Goal: Navigation & Orientation: Find specific page/section

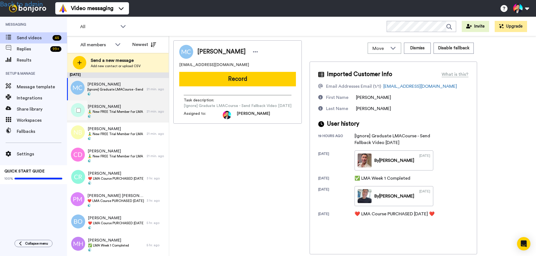
click at [113, 110] on span "🧘‍♂️ New FREE Trial Member for LMA Program! 🧘‍♂️" at bounding box center [116, 112] width 56 height 4
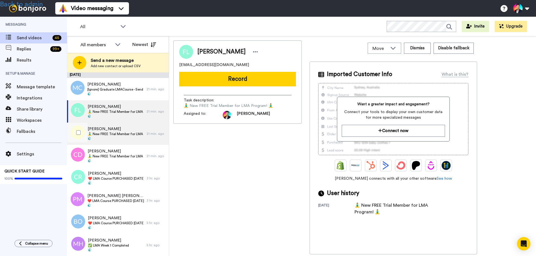
click at [113, 134] on span "🧘‍♂️ New FREE Trial Member for LMA Program! 🧘‍♂️" at bounding box center [116, 134] width 56 height 4
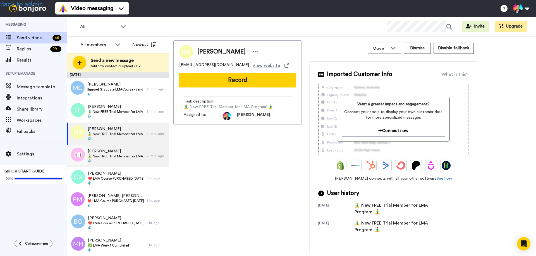
click at [109, 158] on span "🧘‍♂️ New FREE Trial Member for LMA Program! 🧘‍♂️" at bounding box center [116, 156] width 56 height 4
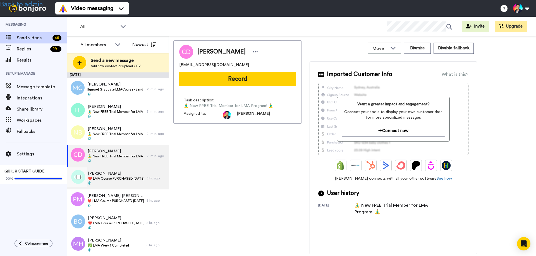
click at [108, 173] on span "[PERSON_NAME]" at bounding box center [116, 174] width 56 height 6
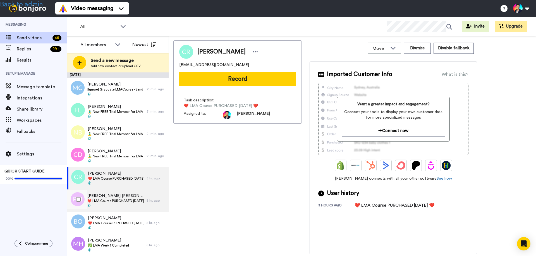
click at [107, 203] on div "Patrick James Murphy Murphy ❤️️ LMA Course PURCHASED Today ❤️️" at bounding box center [115, 200] width 56 height 15
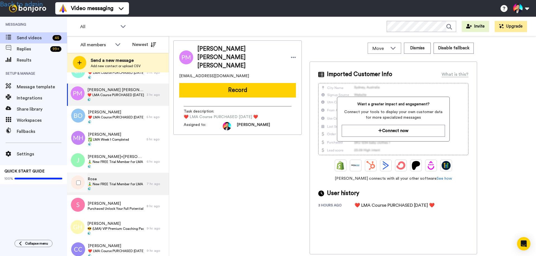
scroll to position [112, 0]
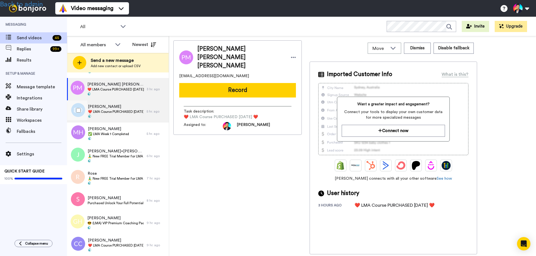
click at [114, 111] on span "❤️️ LMA Course PURCHASED [DATE] ❤️️" at bounding box center [116, 112] width 56 height 4
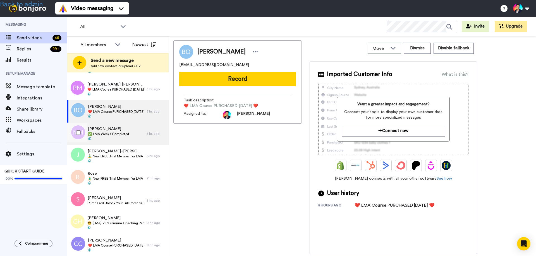
click at [112, 133] on span "✅ LMA Week 1 Completed" at bounding box center [108, 134] width 41 height 4
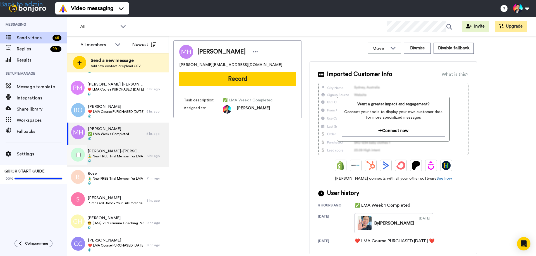
click at [109, 160] on span at bounding box center [116, 161] width 56 height 4
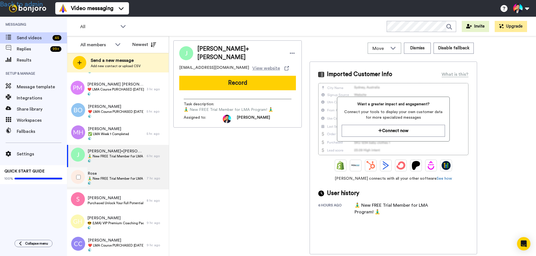
click at [105, 178] on span "🧘‍♂️ New FREE Trial Member for LMA Program! 🧘‍♂️" at bounding box center [116, 179] width 56 height 4
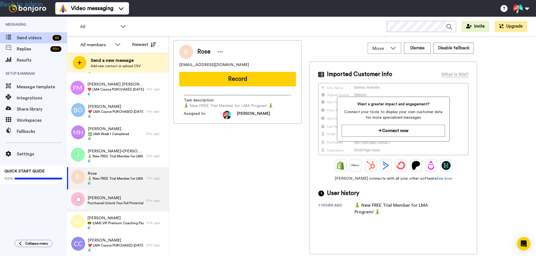
click at [104, 197] on span "[PERSON_NAME]" at bounding box center [116, 199] width 56 height 6
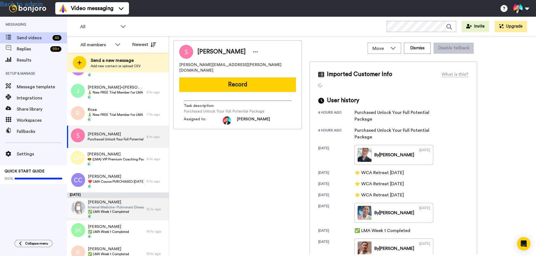
scroll to position [195, 0]
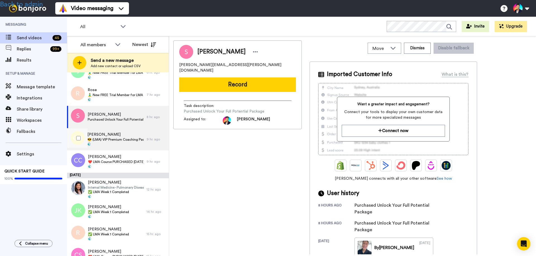
click at [111, 139] on span "😎 (LMA) VIP Premium Coaching Package Purchased 😎" at bounding box center [115, 140] width 56 height 4
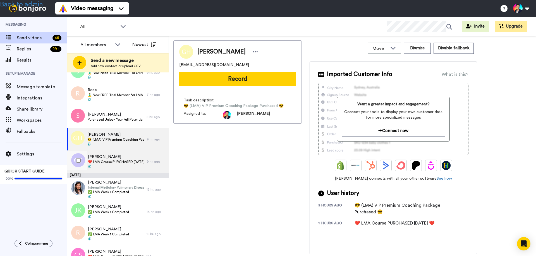
click at [111, 158] on span "[PERSON_NAME]" at bounding box center [116, 157] width 56 height 6
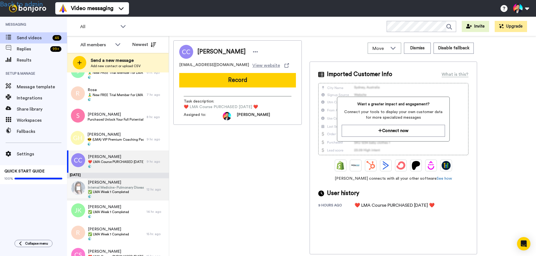
click at [106, 188] on span "Internal Medicine - Pulmonary Disease" at bounding box center [116, 188] width 56 height 4
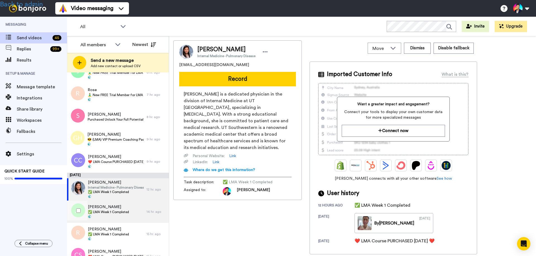
click at [106, 213] on span "✅ LMA Week 1 Completed" at bounding box center [108, 212] width 41 height 4
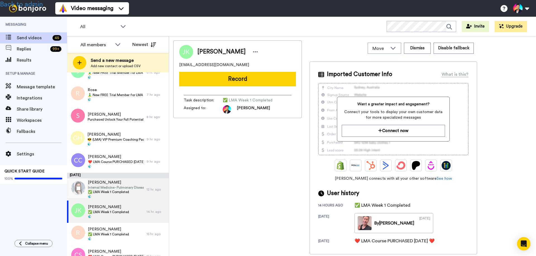
click at [108, 184] on span "[PERSON_NAME]" at bounding box center [116, 183] width 56 height 6
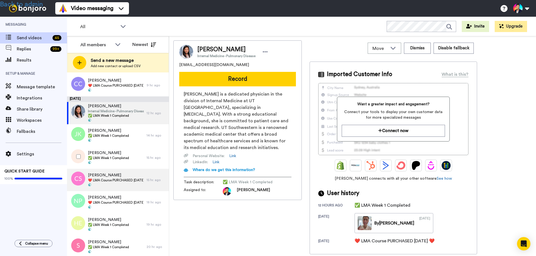
scroll to position [279, 0]
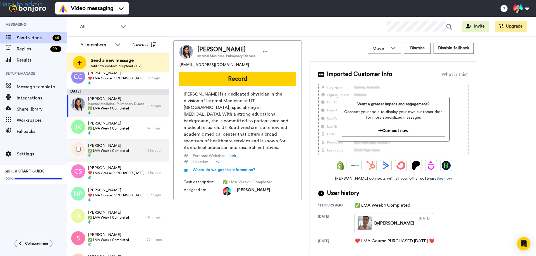
click at [110, 149] on span "✅ LMA Week 1 Completed" at bounding box center [108, 151] width 41 height 4
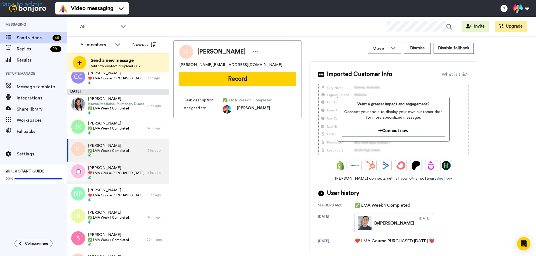
click at [111, 168] on span "[PERSON_NAME]" at bounding box center [116, 168] width 56 height 6
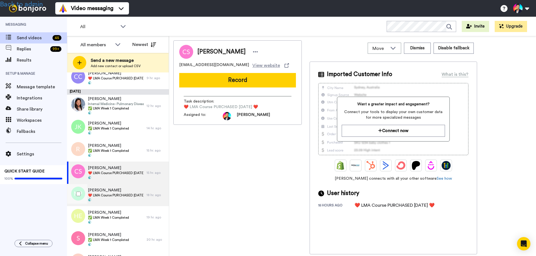
click at [106, 195] on span "❤️️ LMA Course PURCHASED [DATE] ❤️️" at bounding box center [116, 195] width 56 height 4
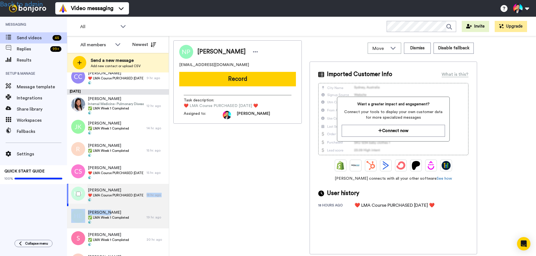
click at [105, 209] on div "August 21 Mark Continelli Continelli [Ignore] Graduate LMACourse - Send Fallbac…" at bounding box center [118, 78] width 102 height 569
click at [112, 217] on span "✅ LMA Week 1 Completed" at bounding box center [108, 218] width 41 height 4
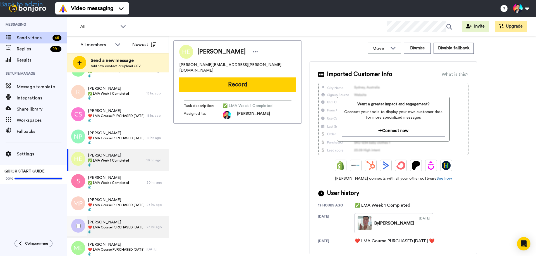
scroll to position [363, 0]
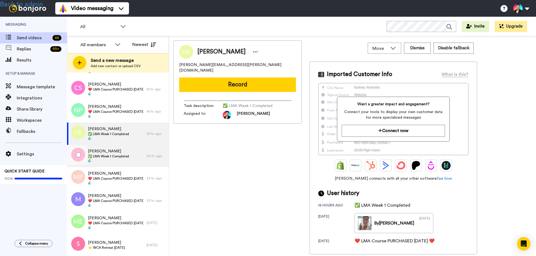
click at [112, 159] on span at bounding box center [108, 161] width 41 height 4
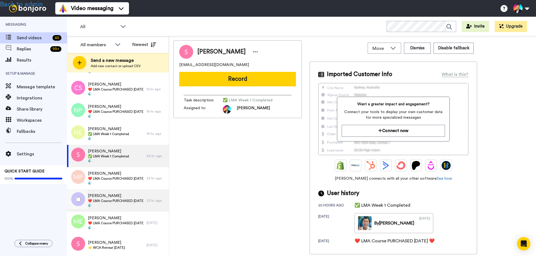
click at [113, 190] on div "Maria ❤️️ LMA Course PURCHASED Today ❤️️" at bounding box center [107, 201] width 80 height 22
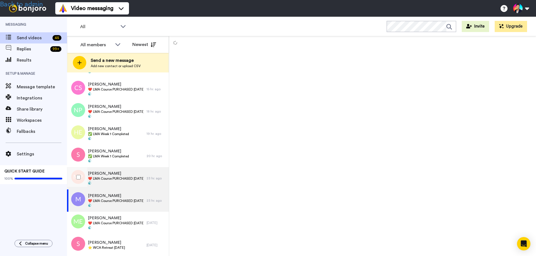
click at [112, 179] on span "❤️️ LMA Course PURCHASED [DATE] ❤️️" at bounding box center [116, 179] width 56 height 4
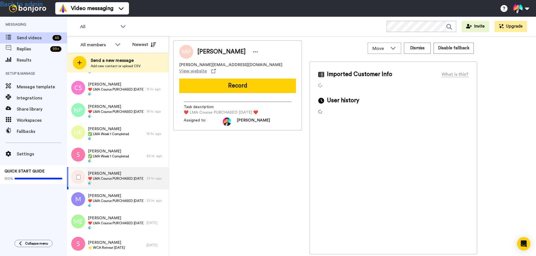
click at [112, 179] on span "❤️️ LMA Course PURCHASED [DATE] ❤️️" at bounding box center [116, 179] width 56 height 4
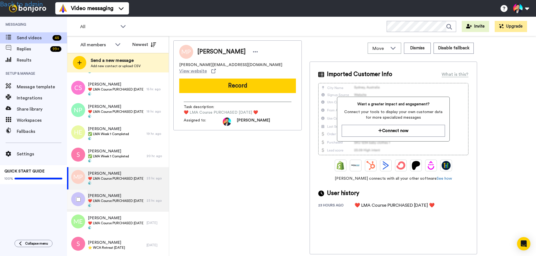
click at [112, 199] on span "❤️️ LMA Course PURCHASED [DATE] ❤️️" at bounding box center [116, 201] width 56 height 4
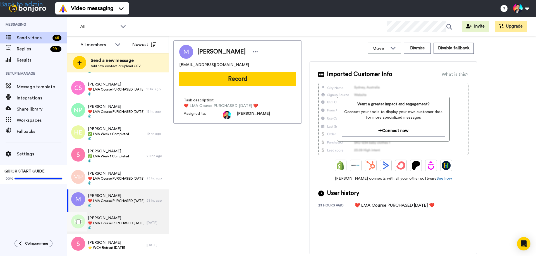
click at [109, 220] on span "[PERSON_NAME]" at bounding box center [116, 219] width 56 height 6
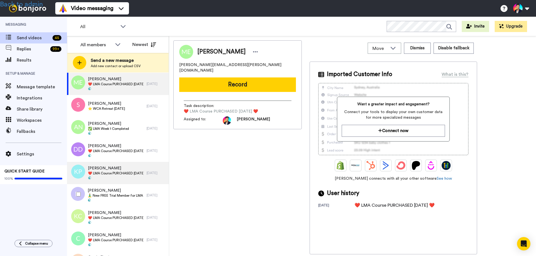
scroll to position [502, 0]
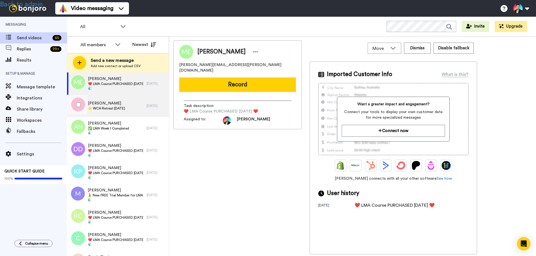
click at [109, 100] on div "Sleiman Charafeddine ⭐️ WCA Retreat 15th July 2026" at bounding box center [107, 106] width 80 height 22
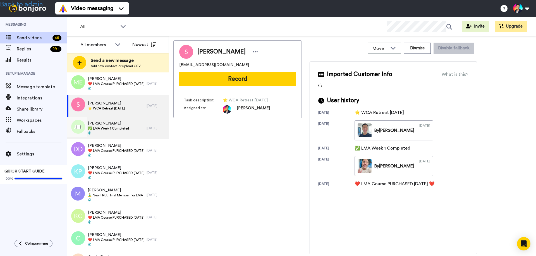
click at [109, 124] on span "[PERSON_NAME]" at bounding box center [108, 124] width 41 height 6
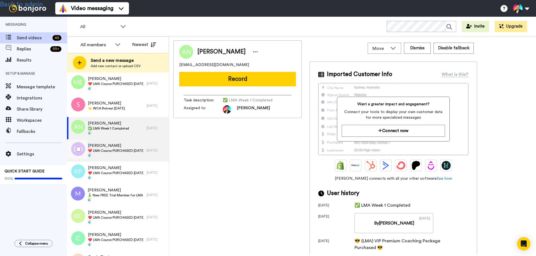
click at [107, 157] on span at bounding box center [116, 156] width 56 height 4
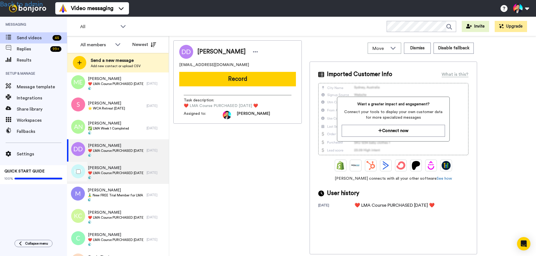
click at [105, 171] on span "❤️️ LMA Course PURCHASED [DATE] ❤️️" at bounding box center [116, 173] width 56 height 4
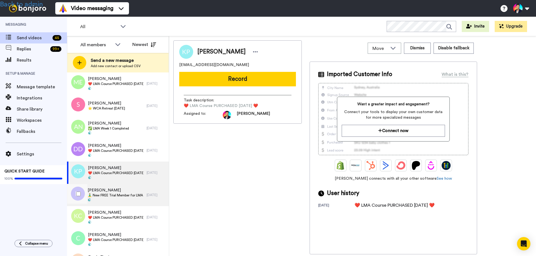
click at [104, 193] on span "MANDY" at bounding box center [116, 191] width 56 height 6
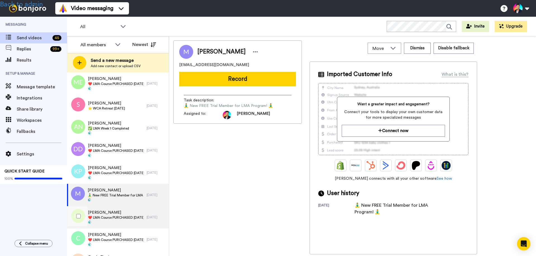
click at [108, 215] on span "Kamah Cummings" at bounding box center [116, 213] width 56 height 6
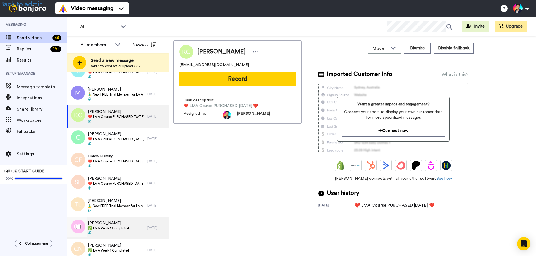
scroll to position [642, 0]
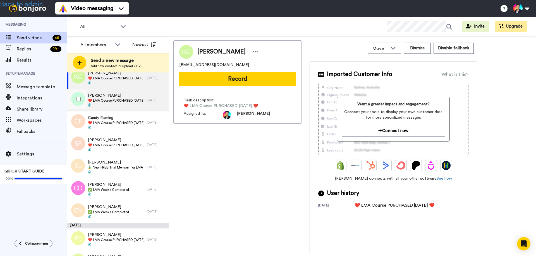
click at [112, 102] on span "❤️️ LMA Course PURCHASED [DATE] ❤️️" at bounding box center [116, 100] width 56 height 4
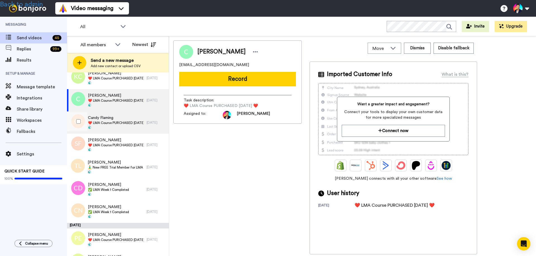
click at [112, 120] on span "Candy Flaming" at bounding box center [116, 118] width 56 height 6
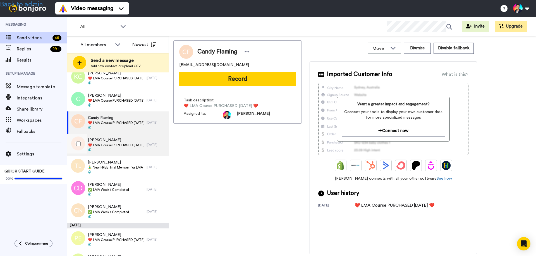
click at [113, 144] on span "❤️️ LMA Course PURCHASED [DATE] ❤️️" at bounding box center [116, 145] width 56 height 4
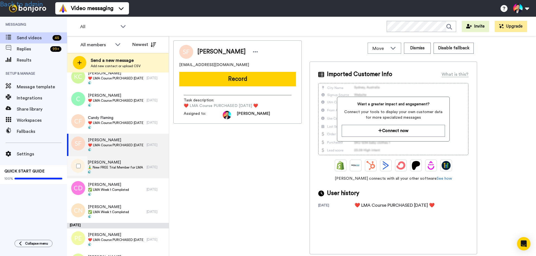
click at [110, 165] on span "Toshio Lokting" at bounding box center [116, 163] width 56 height 6
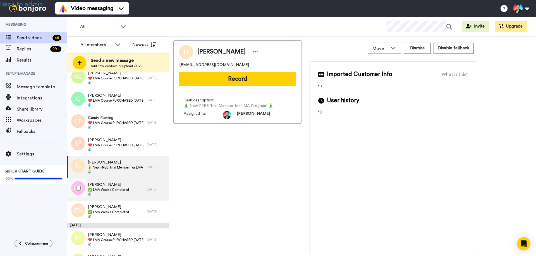
click at [105, 189] on span "✅ LMA Week 1 Completed" at bounding box center [108, 190] width 41 height 4
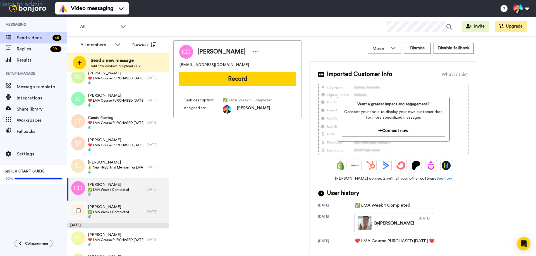
click at [102, 207] on span "Crystal Nelson" at bounding box center [108, 208] width 41 height 6
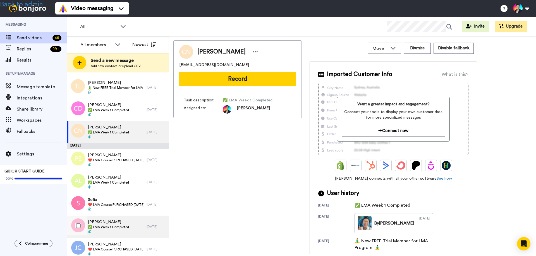
scroll to position [753, 0]
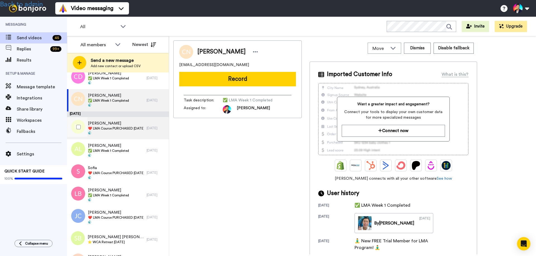
click at [105, 129] on span "❤️️ LMA Course PURCHASED [DATE] ❤️️" at bounding box center [116, 128] width 56 height 4
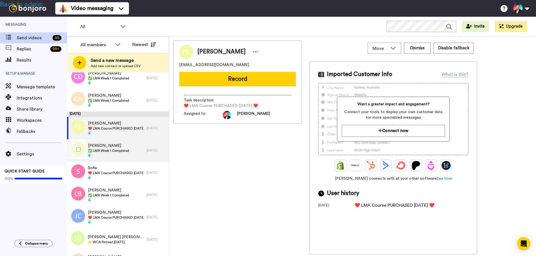
click at [108, 154] on span at bounding box center [108, 156] width 41 height 4
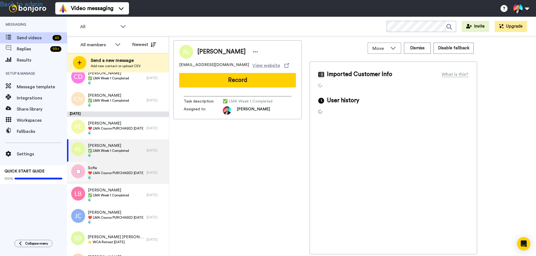
click at [106, 176] on span at bounding box center [116, 178] width 56 height 4
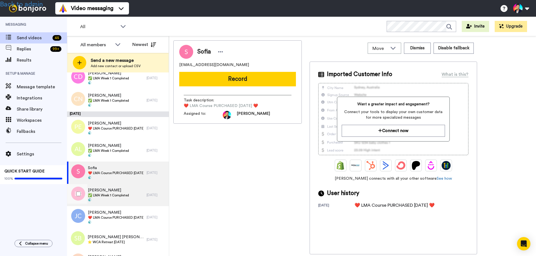
click at [105, 195] on span "✅ LMA Week 1 Completed" at bounding box center [108, 195] width 41 height 4
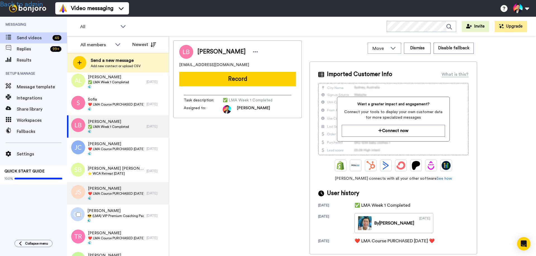
scroll to position [837, 0]
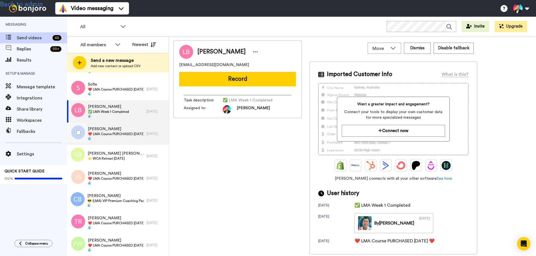
click at [116, 129] on span "James Capozzoli" at bounding box center [116, 129] width 56 height 6
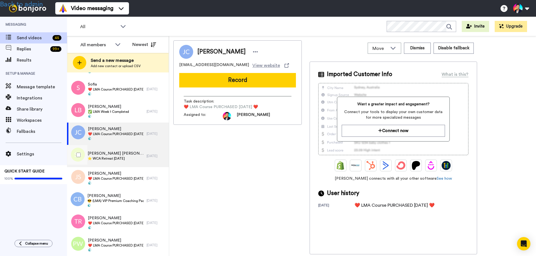
click at [112, 154] on span "Shakira Barrow" at bounding box center [116, 154] width 56 height 6
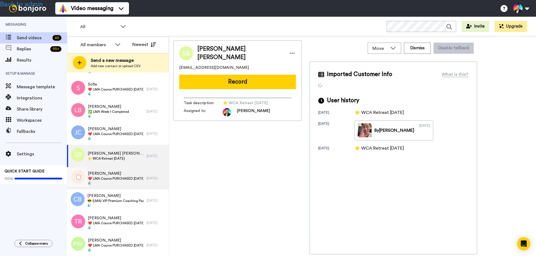
click at [110, 179] on span "❤️️ LMA Course PURCHASED [DATE] ❤️️" at bounding box center [116, 179] width 56 height 4
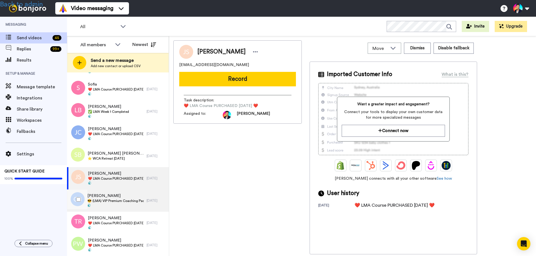
click at [107, 207] on span at bounding box center [115, 206] width 56 height 4
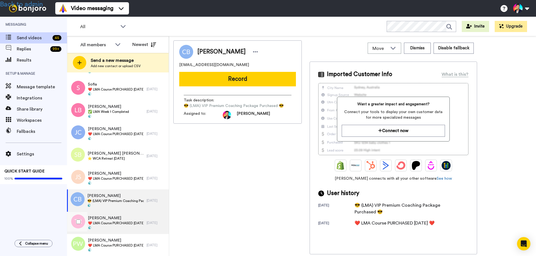
click at [104, 225] on span "❤️️ LMA Course PURCHASED [DATE] ❤️️" at bounding box center [116, 223] width 56 height 4
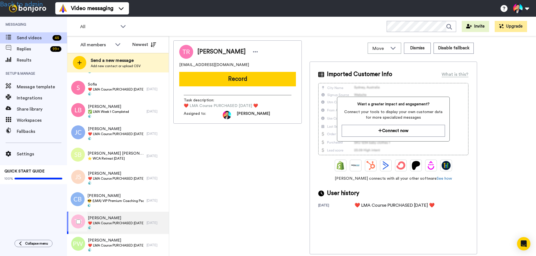
scroll to position [837, 0]
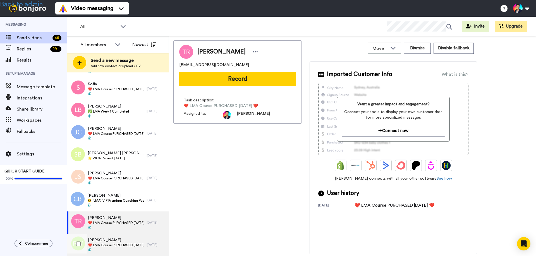
click at [108, 242] on span "Pamela Wickham" at bounding box center [116, 241] width 56 height 6
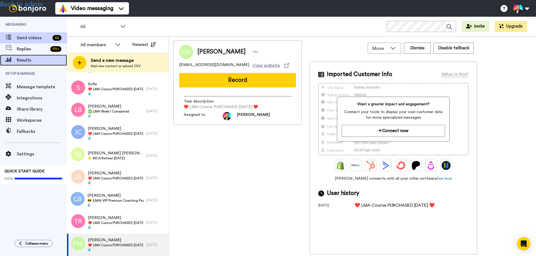
click at [23, 62] on span "Results" at bounding box center [42, 60] width 50 height 7
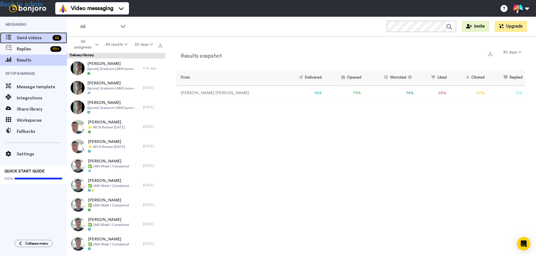
click at [28, 37] on span "Send videos" at bounding box center [33, 38] width 33 height 7
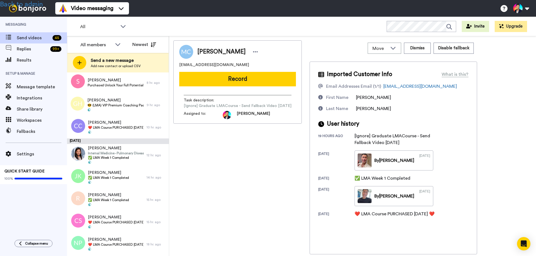
scroll to position [251, 0]
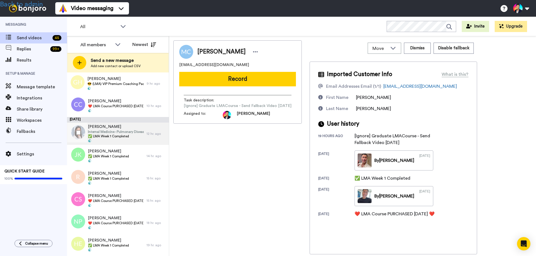
click at [113, 133] on span "Internal Medicine - Pulmonary Disease" at bounding box center [116, 132] width 56 height 4
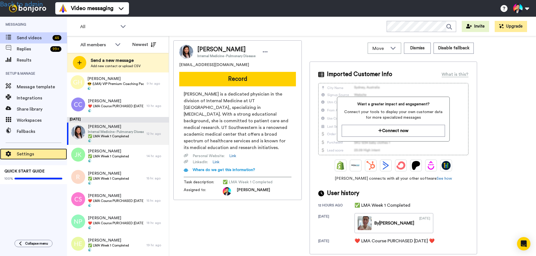
click at [25, 154] on span "Settings" at bounding box center [42, 154] width 50 height 7
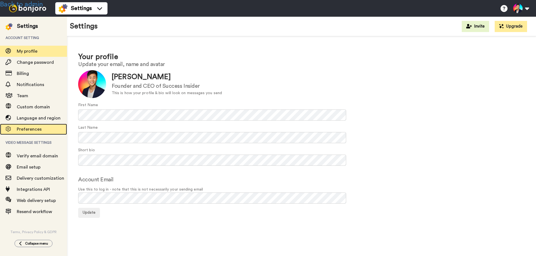
click at [31, 130] on span "Preferences" at bounding box center [29, 129] width 25 height 4
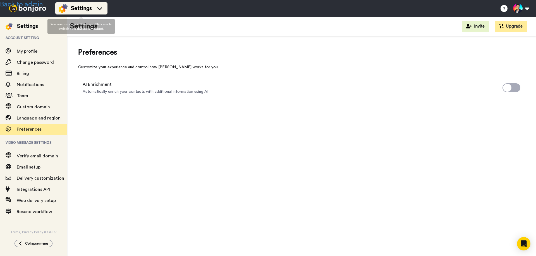
click at [73, 6] on span "Settings" at bounding box center [81, 8] width 21 height 8
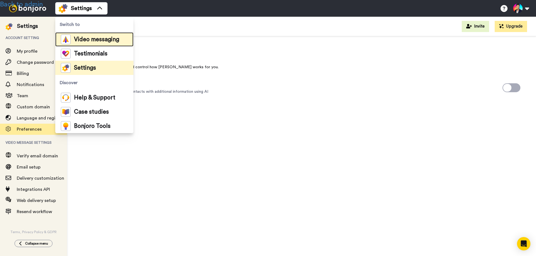
click at [84, 37] on span "Video messaging" at bounding box center [96, 40] width 45 height 6
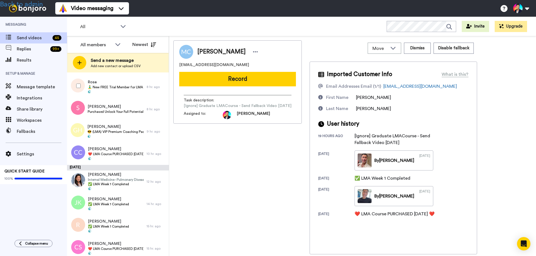
scroll to position [223, 0]
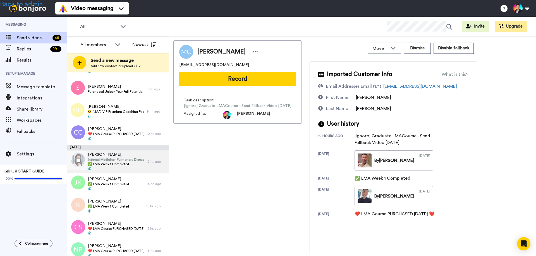
click at [105, 162] on span "Internal Medicine - Pulmonary Disease" at bounding box center [116, 160] width 56 height 4
